Goal: Information Seeking & Learning: Find specific fact

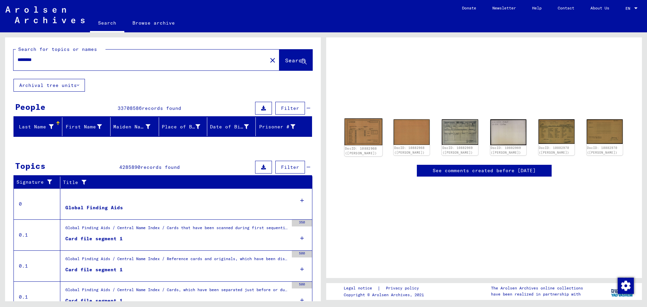
click at [356, 134] on img at bounding box center [363, 131] width 38 height 27
click at [360, 126] on img at bounding box center [363, 131] width 38 height 27
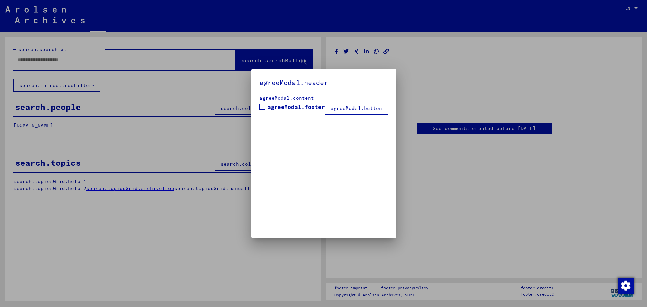
type input "********"
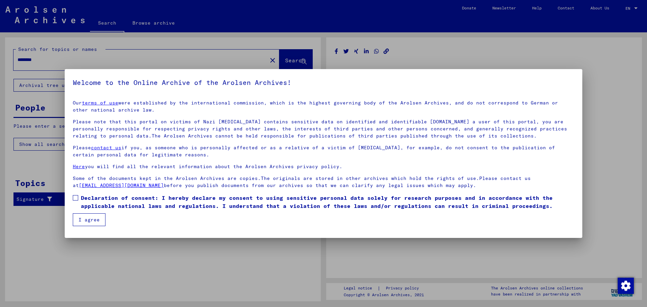
click at [74, 195] on span at bounding box center [75, 197] width 5 height 5
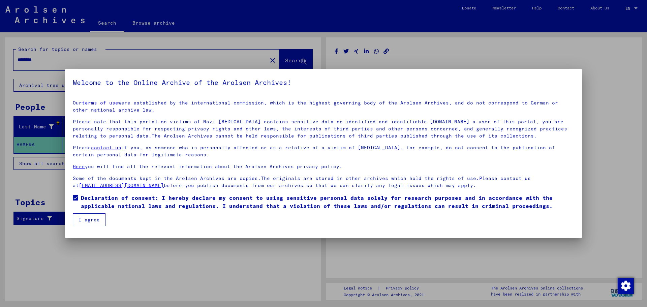
click at [79, 218] on button "I agree" at bounding box center [89, 219] width 33 height 13
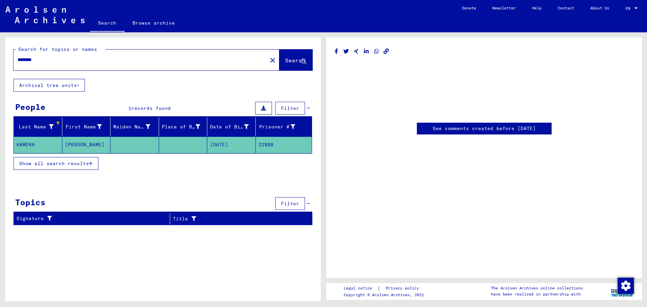
click at [130, 146] on mat-cell at bounding box center [135, 144] width 49 height 17
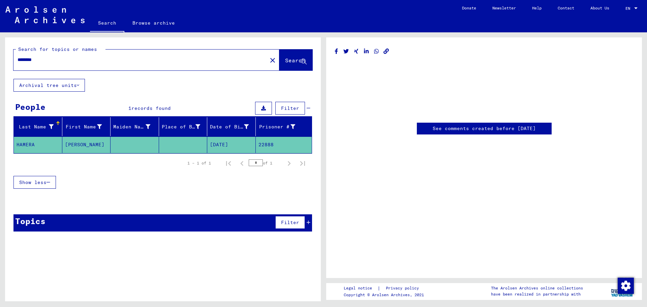
click at [289, 144] on mat-cell "22888" at bounding box center [284, 144] width 56 height 17
click at [25, 142] on mat-cell "HAMERA" at bounding box center [38, 144] width 49 height 17
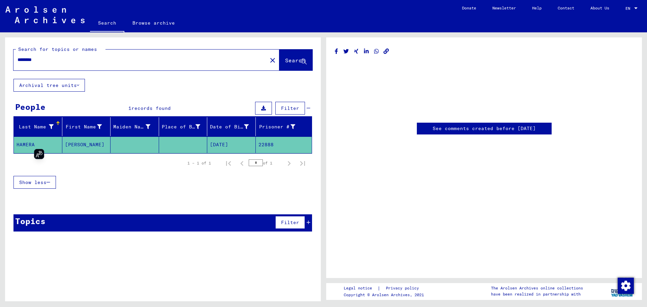
click at [222, 145] on mat-cell "[DATE]" at bounding box center [231, 144] width 49 height 17
click at [502, 120] on div "See comments created before [DATE]" at bounding box center [484, 90] width 299 height 89
click at [497, 128] on link "See comments created before [DATE]" at bounding box center [484, 128] width 103 height 7
click at [269, 142] on mat-cell "22888" at bounding box center [284, 144] width 56 height 17
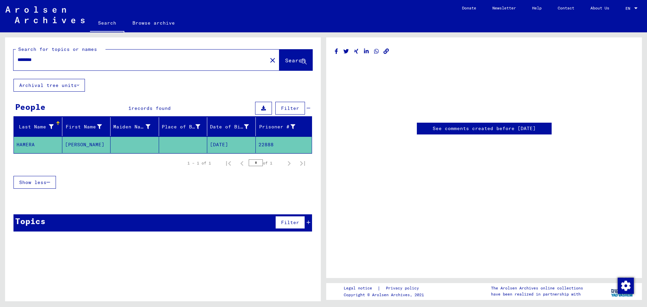
click at [22, 144] on mat-cell "HAMERA" at bounding box center [38, 144] width 49 height 17
